Goal: Task Accomplishment & Management: Complete application form

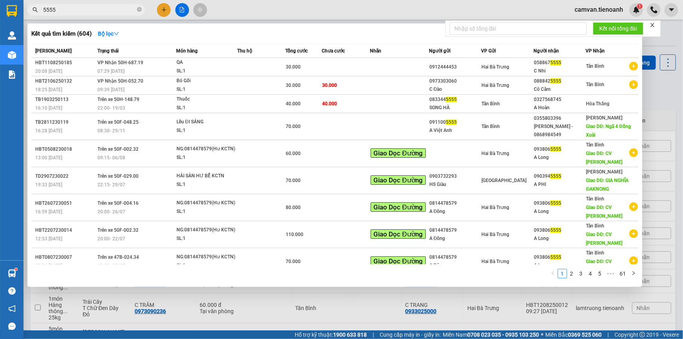
type input "5555"
click at [140, 11] on icon "close-circle" at bounding box center [139, 9] width 5 height 5
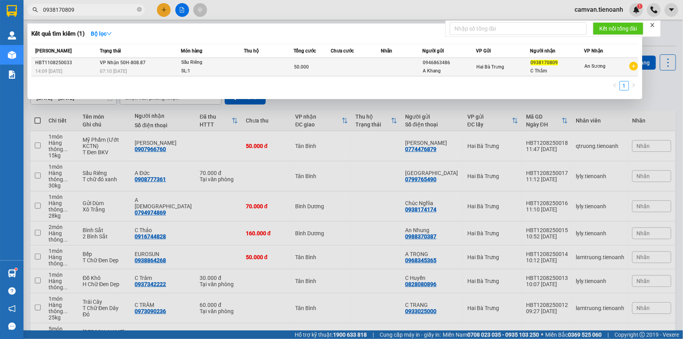
type input "0938170809"
click at [83, 68] on div "14:09 [DATE]" at bounding box center [66, 71] width 62 height 9
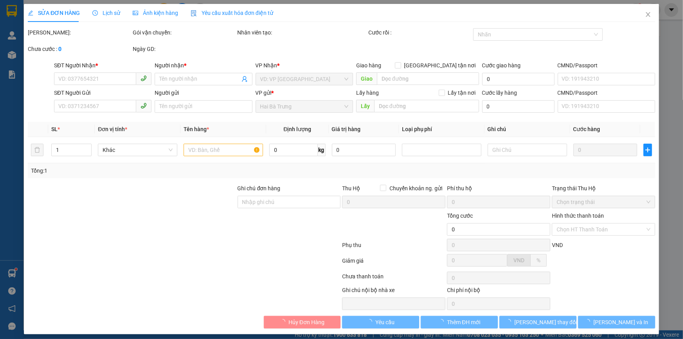
type input "0938170809"
type input "C Thắm"
type input "0946863486"
type input "A Khang"
type input "50.000"
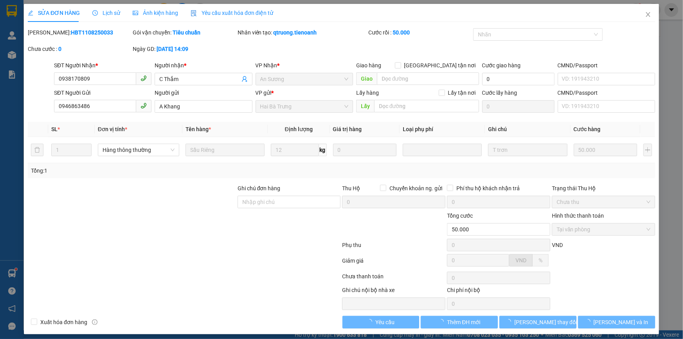
click at [106, 12] on span "Lịch sử" at bounding box center [106, 13] width 28 height 6
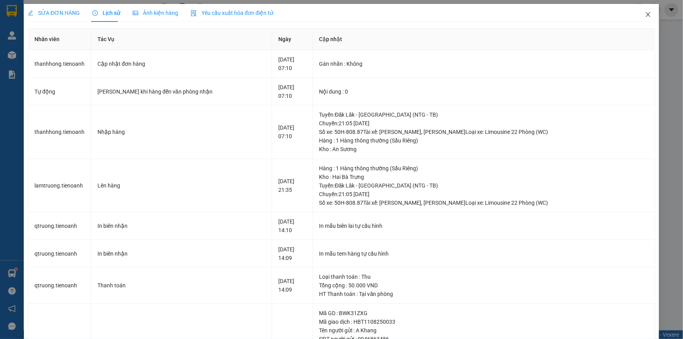
click at [645, 13] on icon "close" at bounding box center [648, 14] width 6 height 6
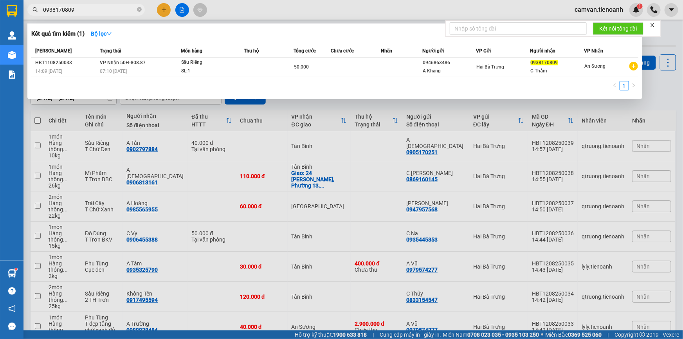
click at [90, 13] on input "0938170809" at bounding box center [89, 9] width 92 height 9
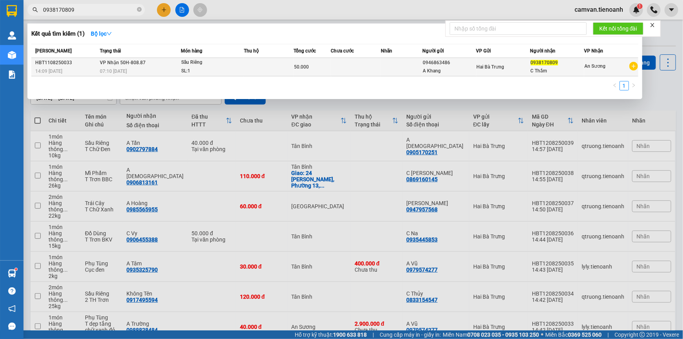
click at [155, 72] on div "07:10 [DATE]" at bounding box center [140, 71] width 81 height 9
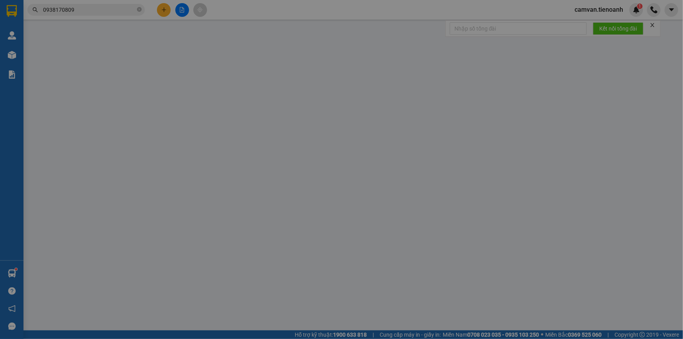
type input "0938170809"
type input "C Thắm"
type input "0946863486"
type input "A Khang"
type input "50.000"
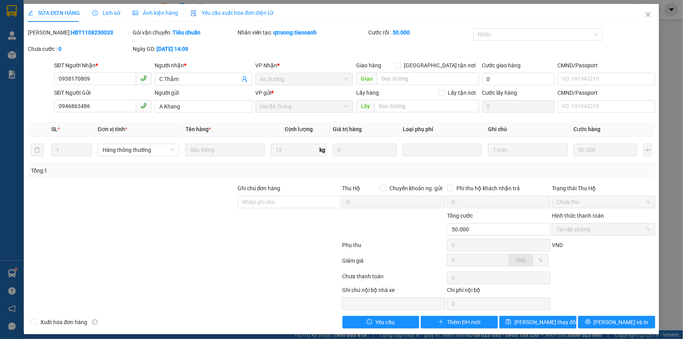
click at [108, 12] on span "Lịch sử" at bounding box center [106, 13] width 28 height 6
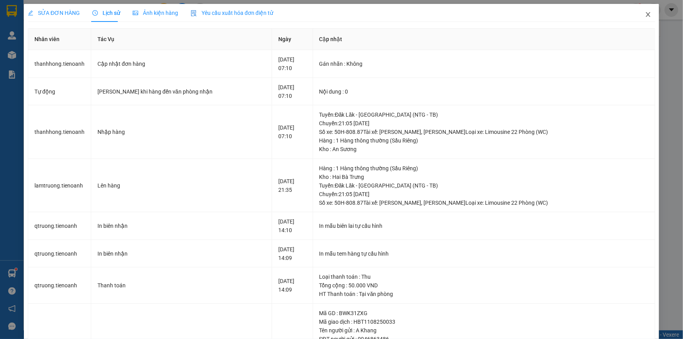
click at [645, 15] on icon "close" at bounding box center [648, 14] width 6 height 6
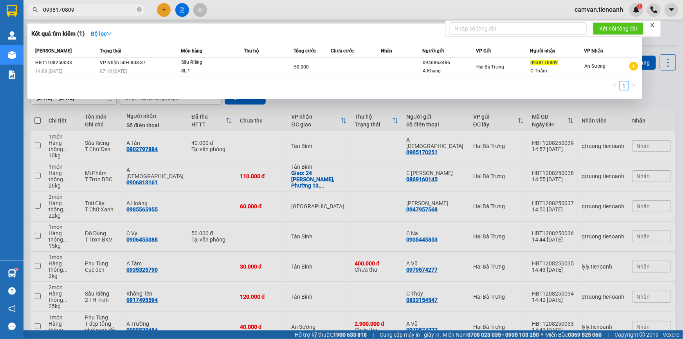
click at [112, 9] on input "0938170809" at bounding box center [89, 9] width 92 height 9
type input "0938170809"
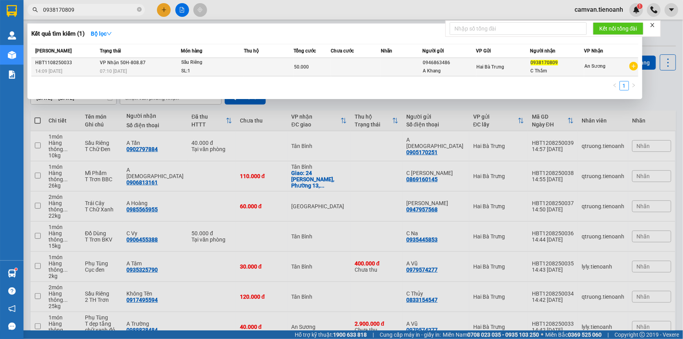
click at [154, 72] on div "07:10 [DATE]" at bounding box center [140, 71] width 81 height 9
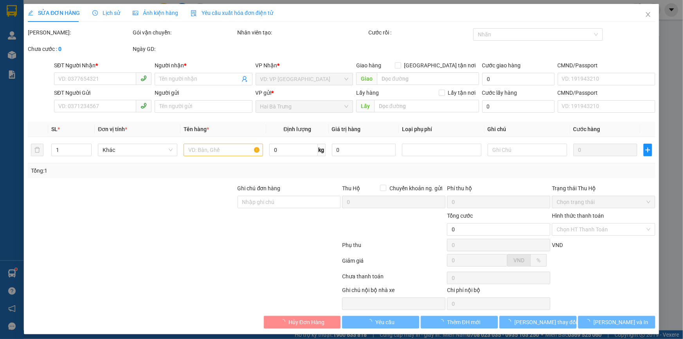
type input "0938170809"
type input "C Thắm"
type input "0946863486"
type input "A Khang"
type input "50.000"
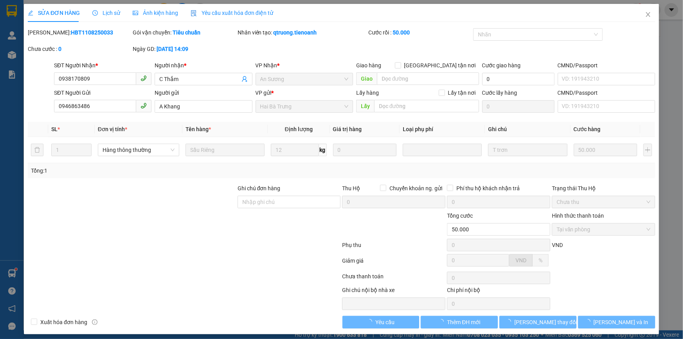
click at [113, 15] on span "Lịch sử" at bounding box center [106, 13] width 28 height 6
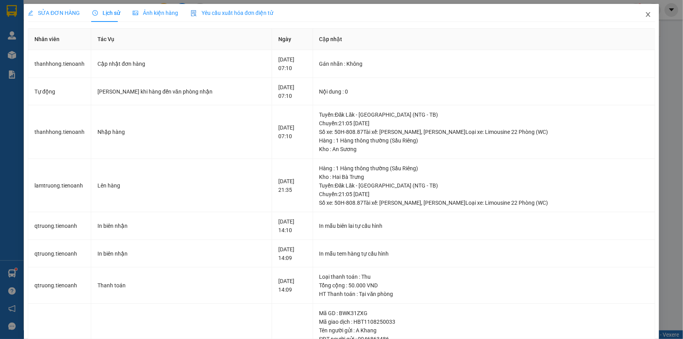
click at [645, 16] on icon "close" at bounding box center [648, 14] width 6 height 6
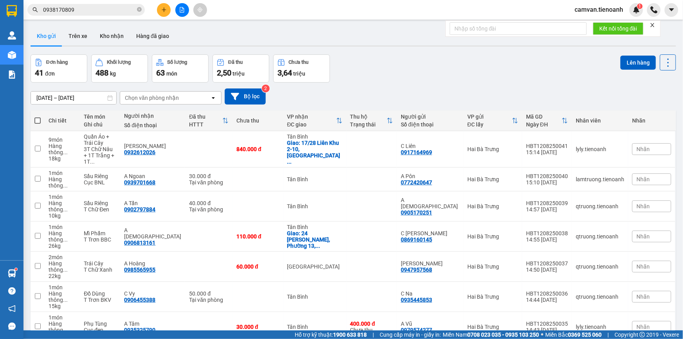
click at [91, 9] on input "0938170809" at bounding box center [89, 9] width 92 height 9
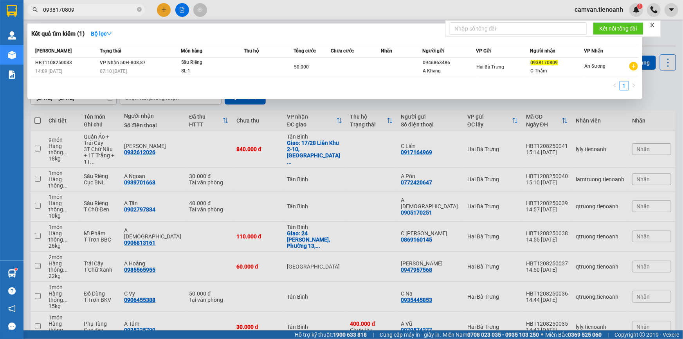
click at [114, 11] on input "0938170809" at bounding box center [89, 9] width 92 height 9
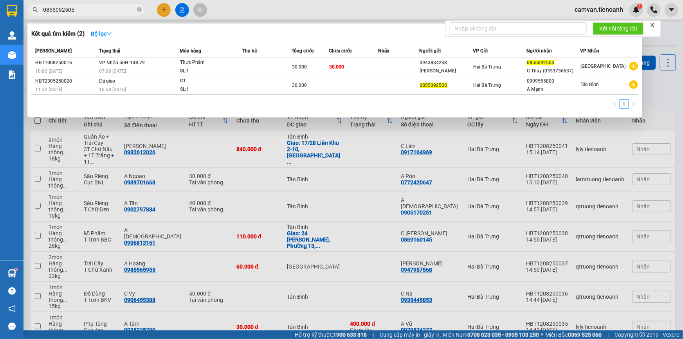
type input "0855092505"
